Goal: Task Accomplishment & Management: Use online tool/utility

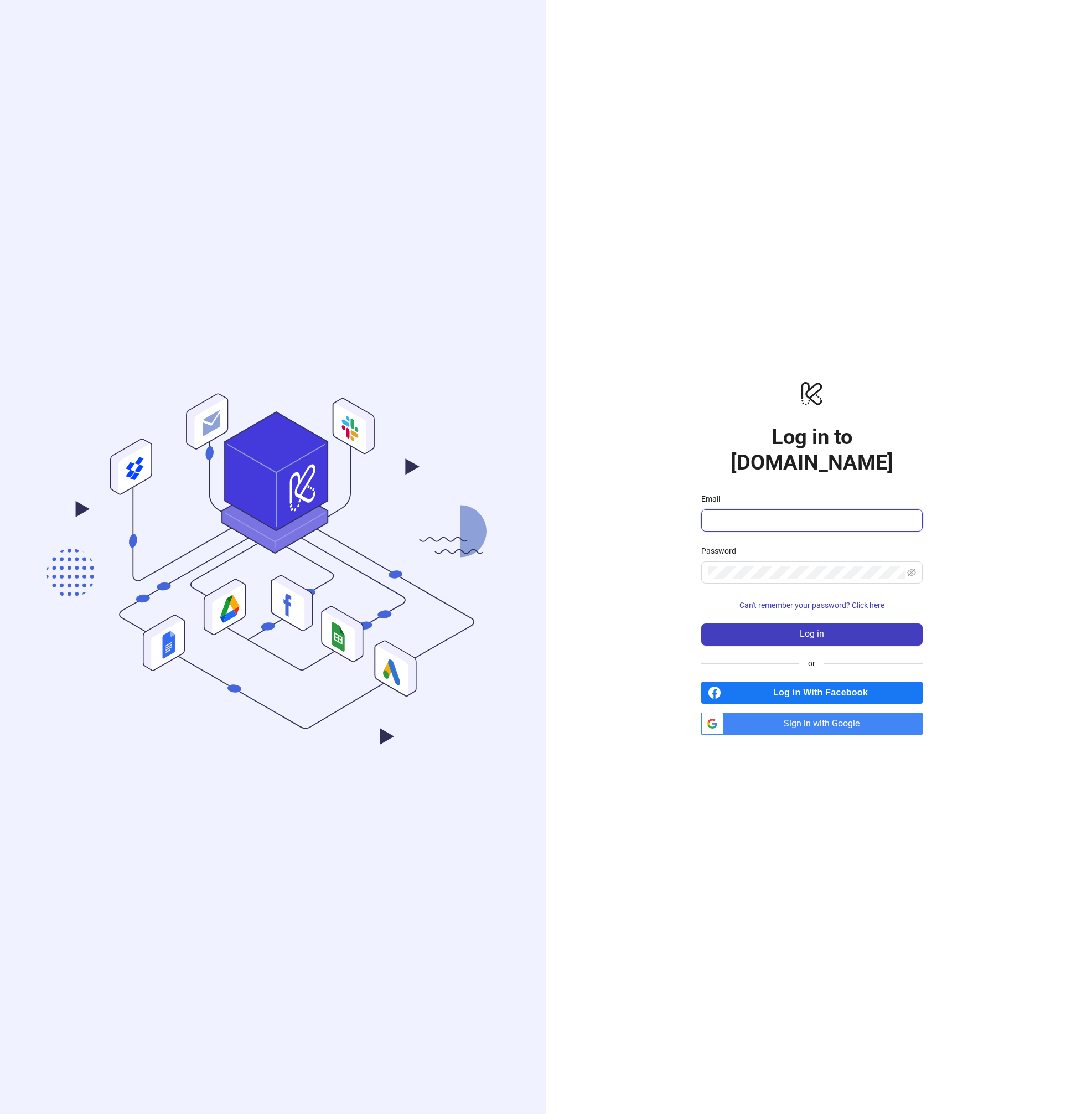
click at [778, 514] on input "Email" at bounding box center [811, 521] width 206 height 13
type input "**********"
click at [796, 623] on button "Log in" at bounding box center [812, 635] width 221 height 22
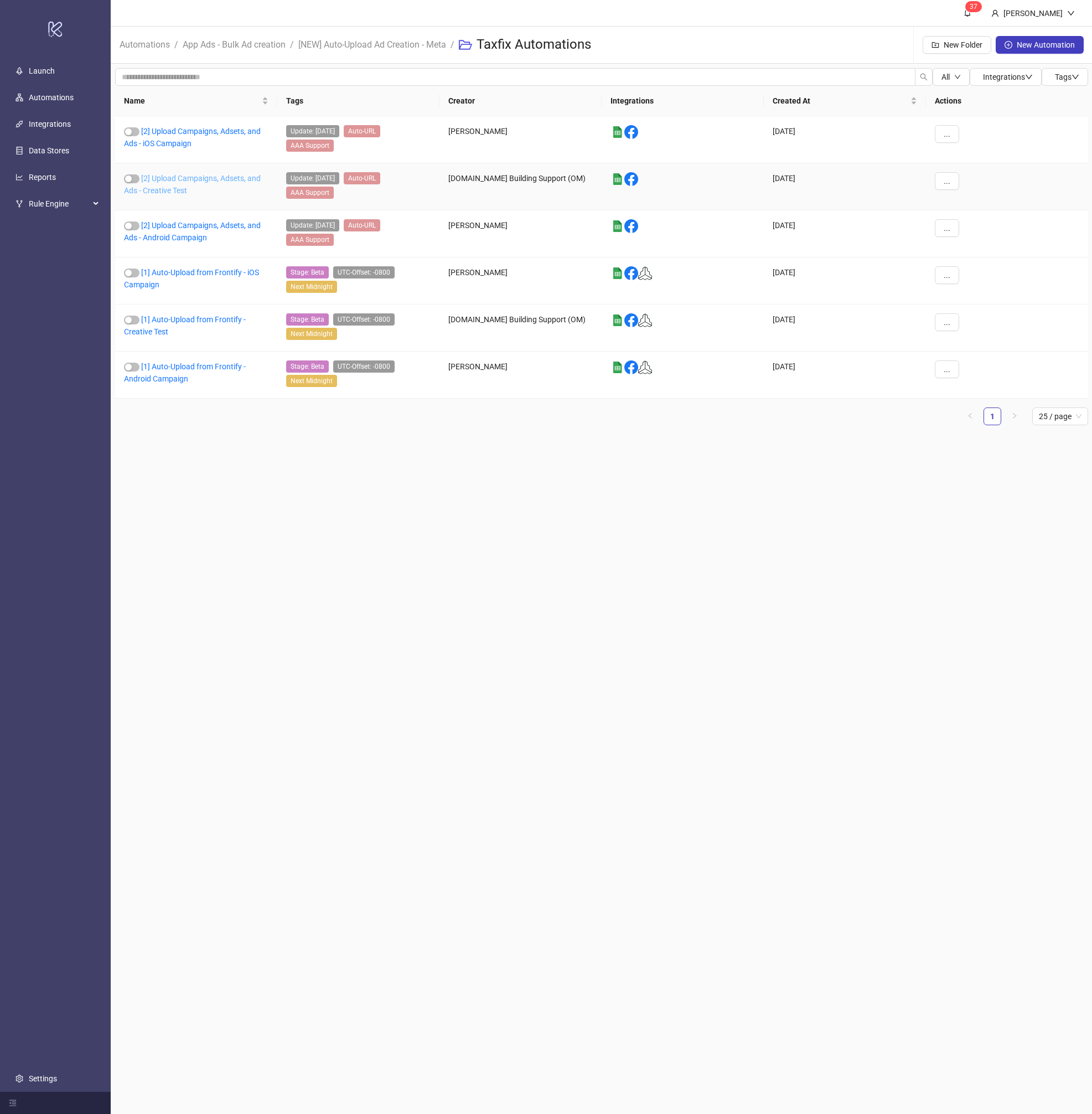
click at [232, 177] on link "[2] Upload Campaigns, Adsets, and Ads - Creative Test" at bounding box center [192, 185] width 137 height 21
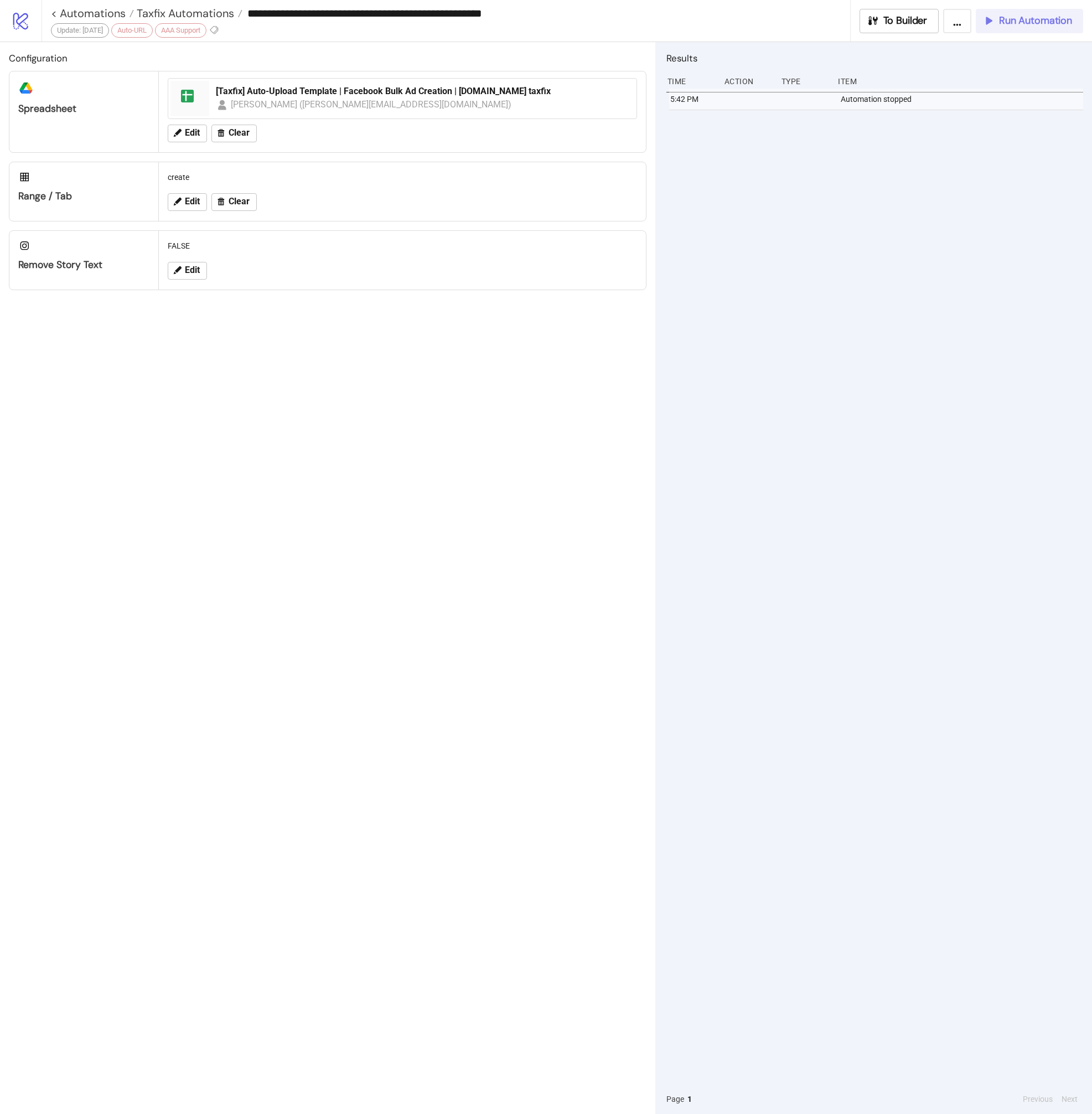
click at [1006, 22] on span "Run Automation" at bounding box center [1036, 20] width 73 height 12
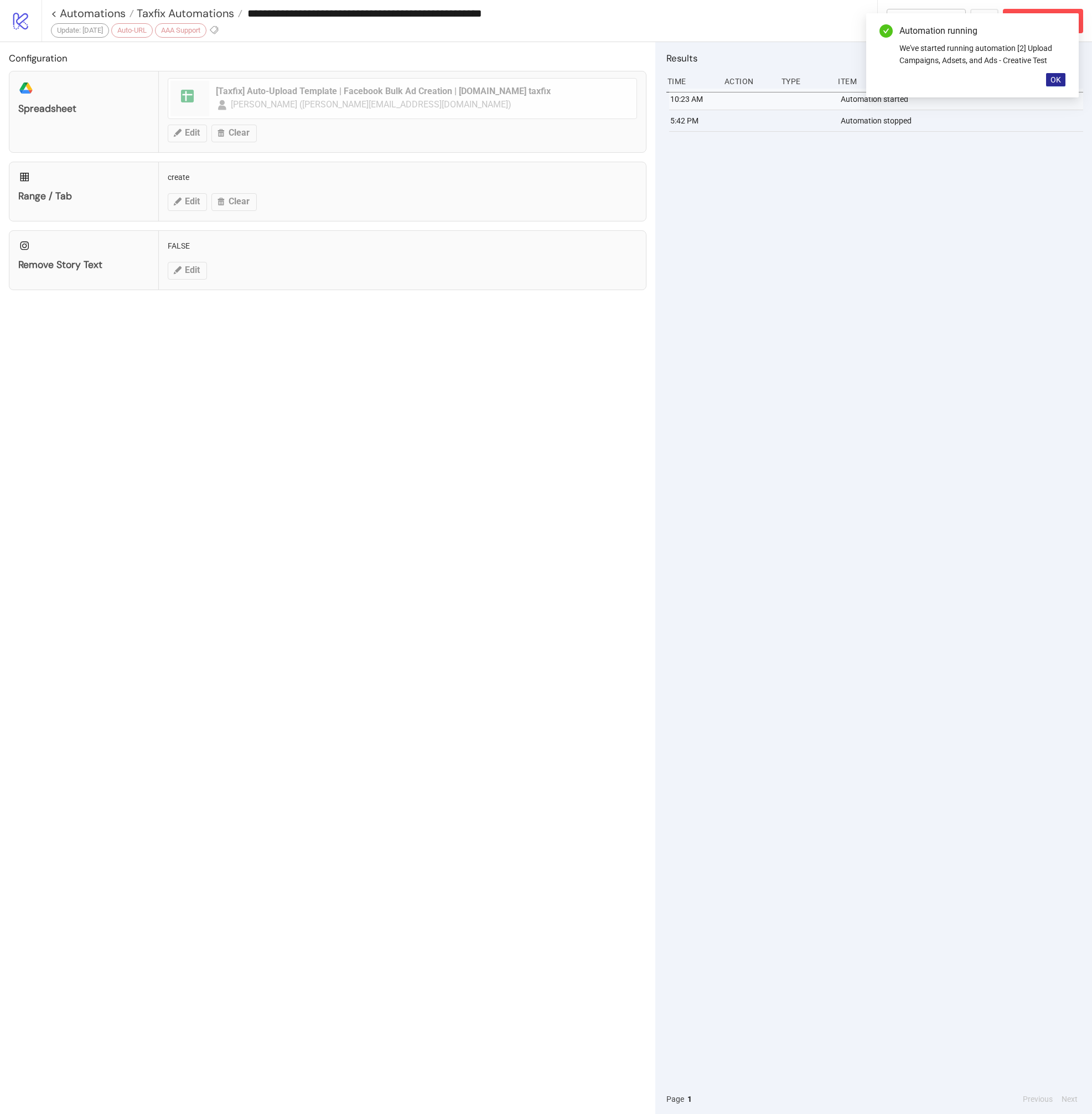
click at [1059, 83] on span "OK" at bounding box center [1056, 80] width 10 height 9
